Goal: Use online tool/utility: Utilize a website feature to perform a specific function

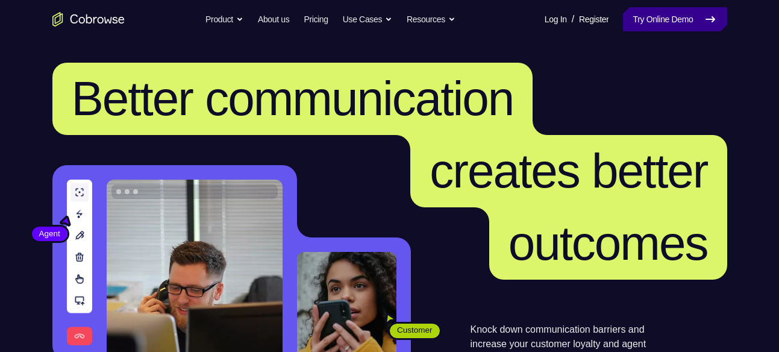
click at [668, 8] on link "Try Online Demo" at bounding box center [675, 19] width 104 height 24
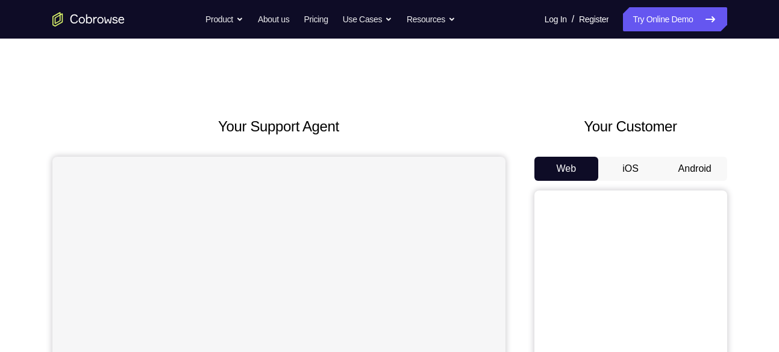
click at [688, 160] on button "Android" at bounding box center [694, 169] width 64 height 24
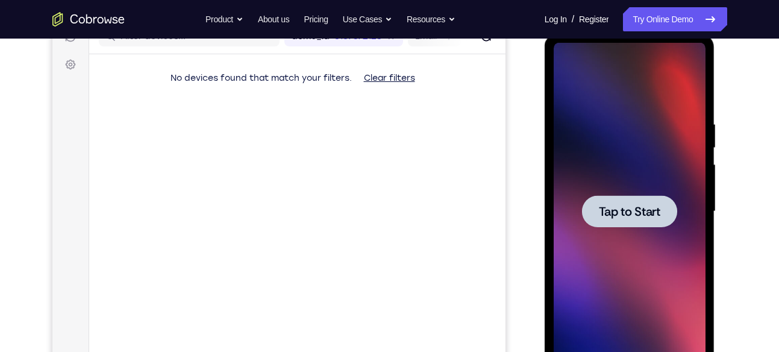
click at [642, 217] on span "Tap to Start" at bounding box center [629, 211] width 61 height 12
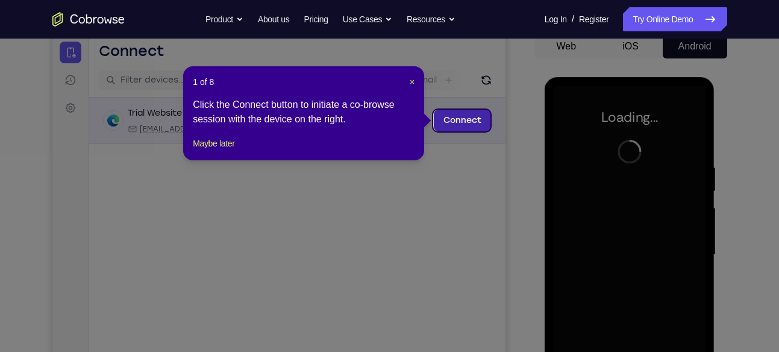
scroll to position [122, 0]
click at [415, 84] on div "1 of 8 × Click the Connect button to initiate a co-browse session with the devi…" at bounding box center [303, 114] width 241 height 94
click at [413, 84] on span "×" at bounding box center [411, 83] width 5 height 10
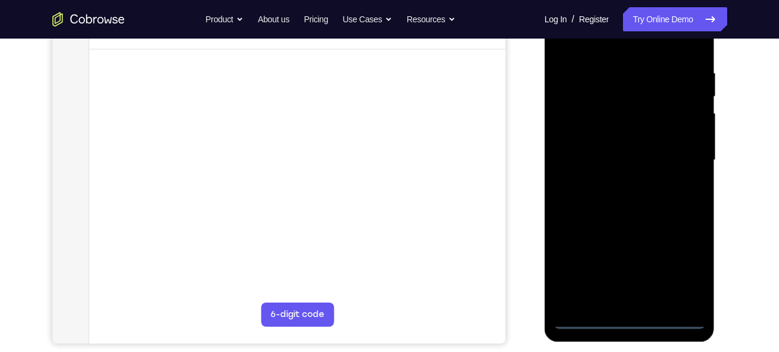
scroll to position [219, 0]
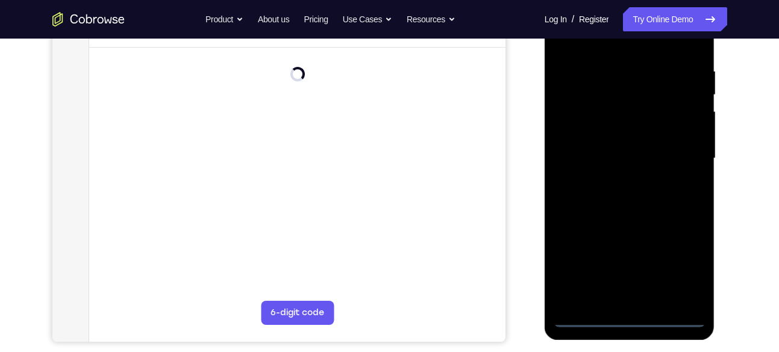
click at [632, 321] on div at bounding box center [629, 158] width 152 height 337
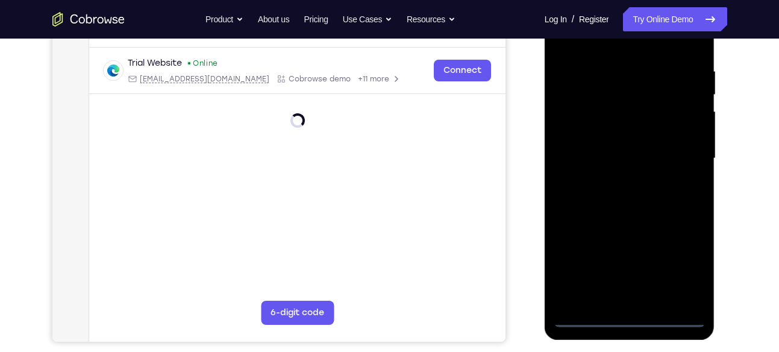
click at [688, 271] on div at bounding box center [629, 158] width 152 height 337
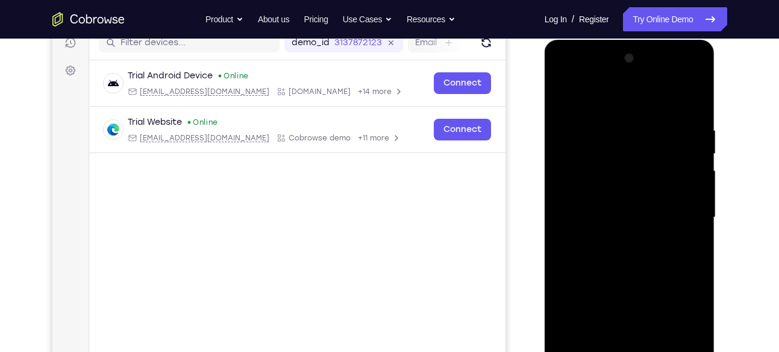
scroll to position [159, 0]
click at [601, 79] on div at bounding box center [629, 217] width 152 height 337
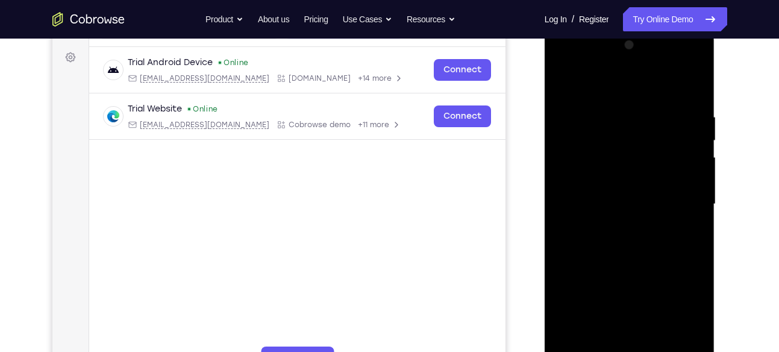
scroll to position [173, 0]
click at [572, 63] on div at bounding box center [629, 203] width 152 height 337
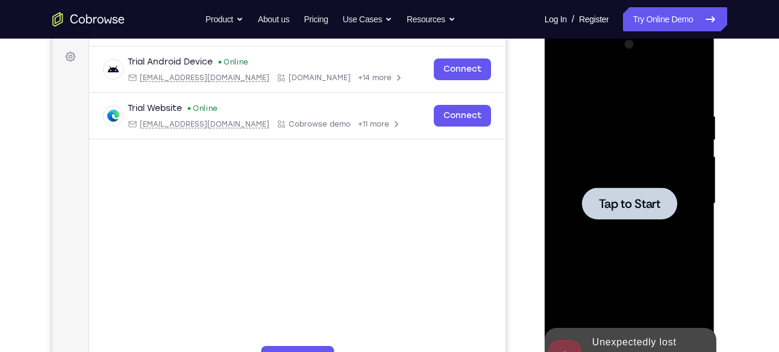
click at [617, 232] on div at bounding box center [629, 203] width 152 height 337
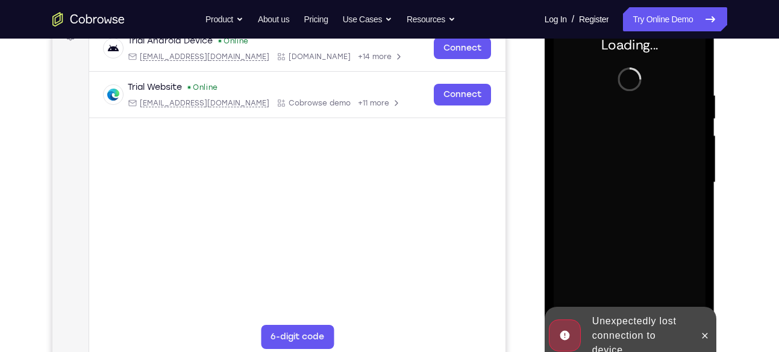
scroll to position [195, 0]
click at [704, 330] on icon at bounding box center [705, 335] width 10 height 10
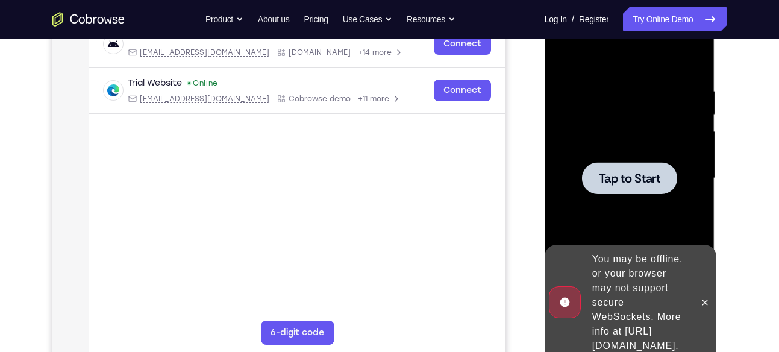
scroll to position [199, 0]
click at [709, 297] on icon at bounding box center [705, 302] width 10 height 10
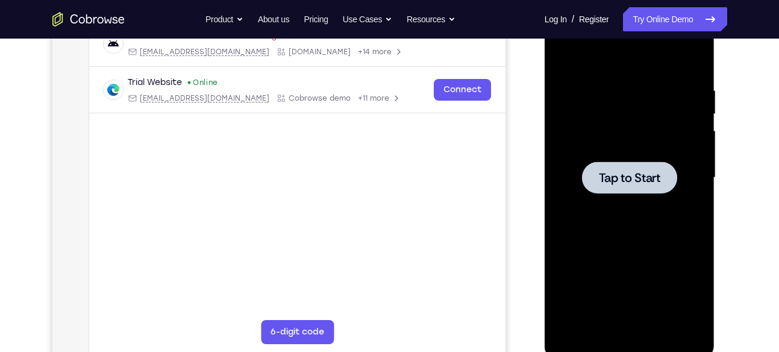
click at [621, 164] on div at bounding box center [629, 177] width 95 height 32
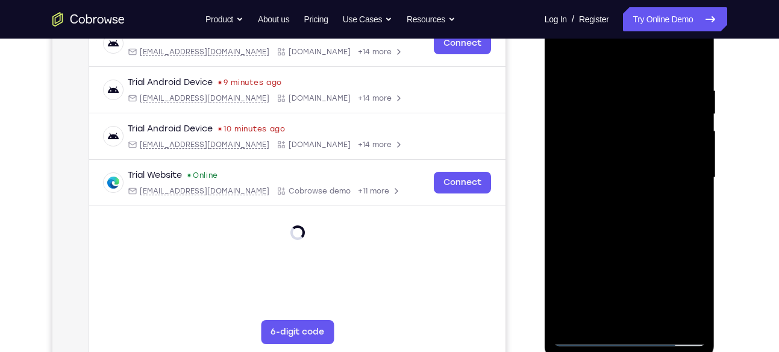
click at [628, 332] on div at bounding box center [629, 177] width 152 height 337
click at [624, 335] on div at bounding box center [629, 177] width 152 height 337
click at [629, 335] on div at bounding box center [629, 177] width 152 height 337
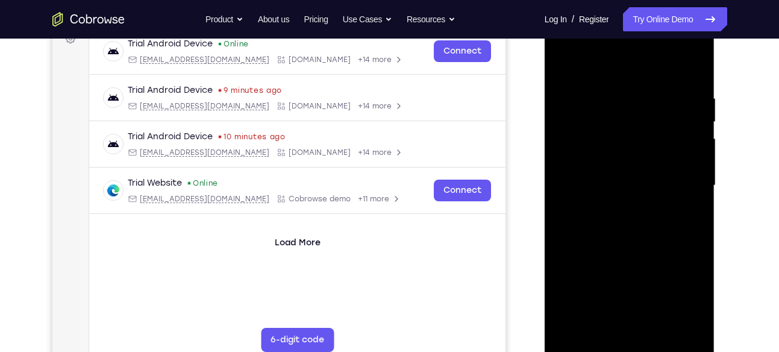
scroll to position [191, 0]
click at [630, 348] on div at bounding box center [629, 185] width 152 height 337
click at [631, 343] on div at bounding box center [629, 185] width 152 height 337
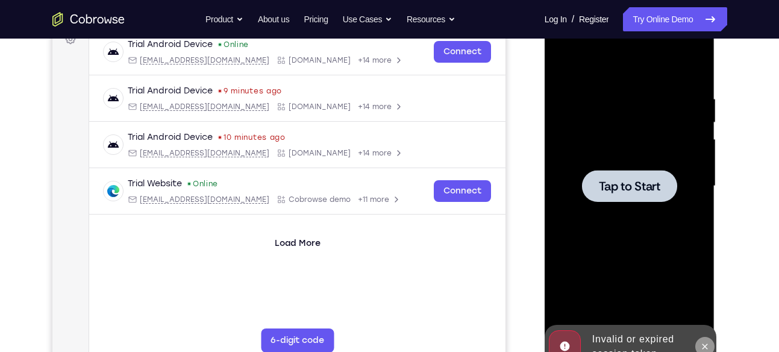
click at [704, 342] on icon at bounding box center [705, 346] width 10 height 10
